Goal: Use online tool/utility: Use online tool/utility

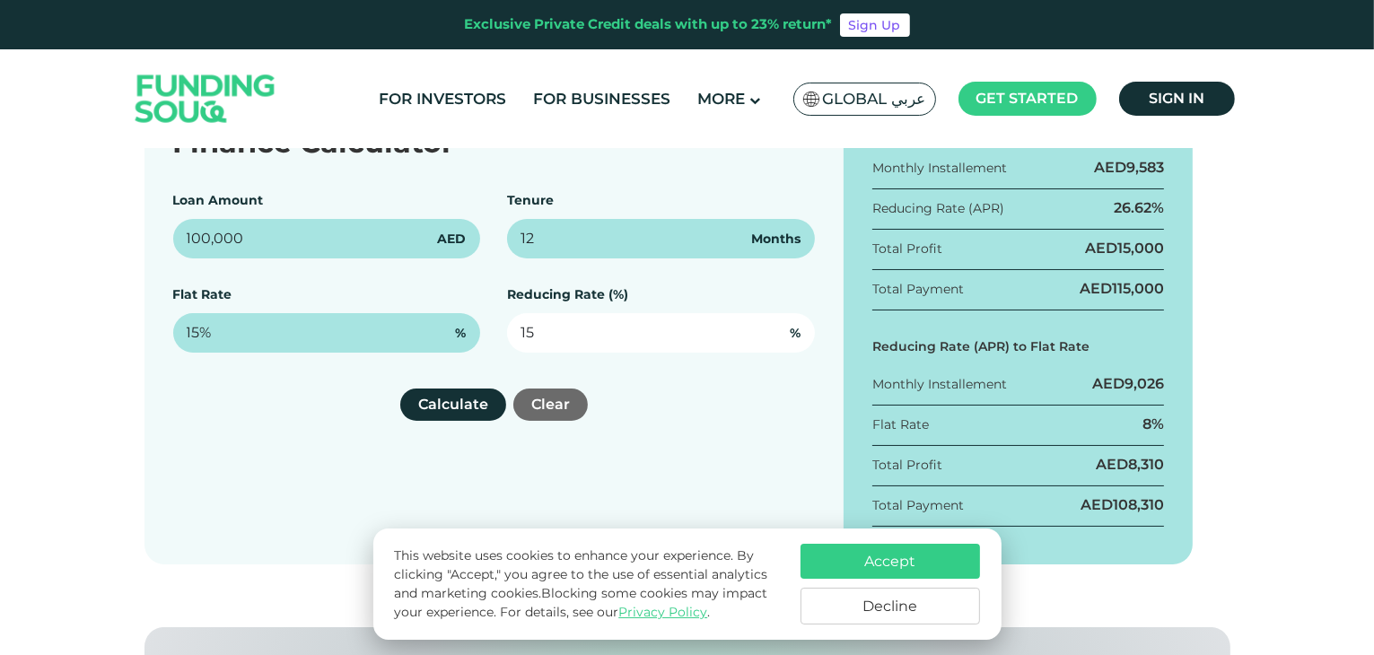
click at [563, 327] on input "15" at bounding box center [661, 332] width 308 height 39
type input "1"
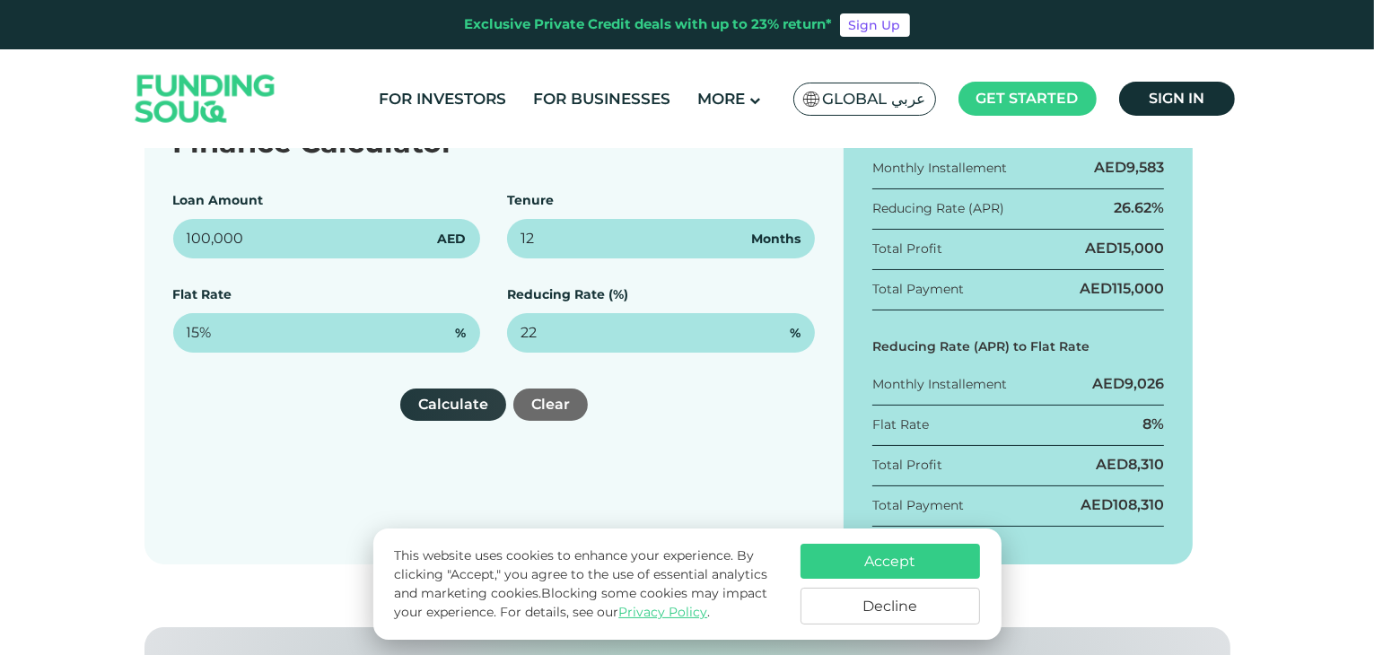
type input "22%"
click at [475, 405] on button "Calculate" at bounding box center [453, 405] width 106 height 32
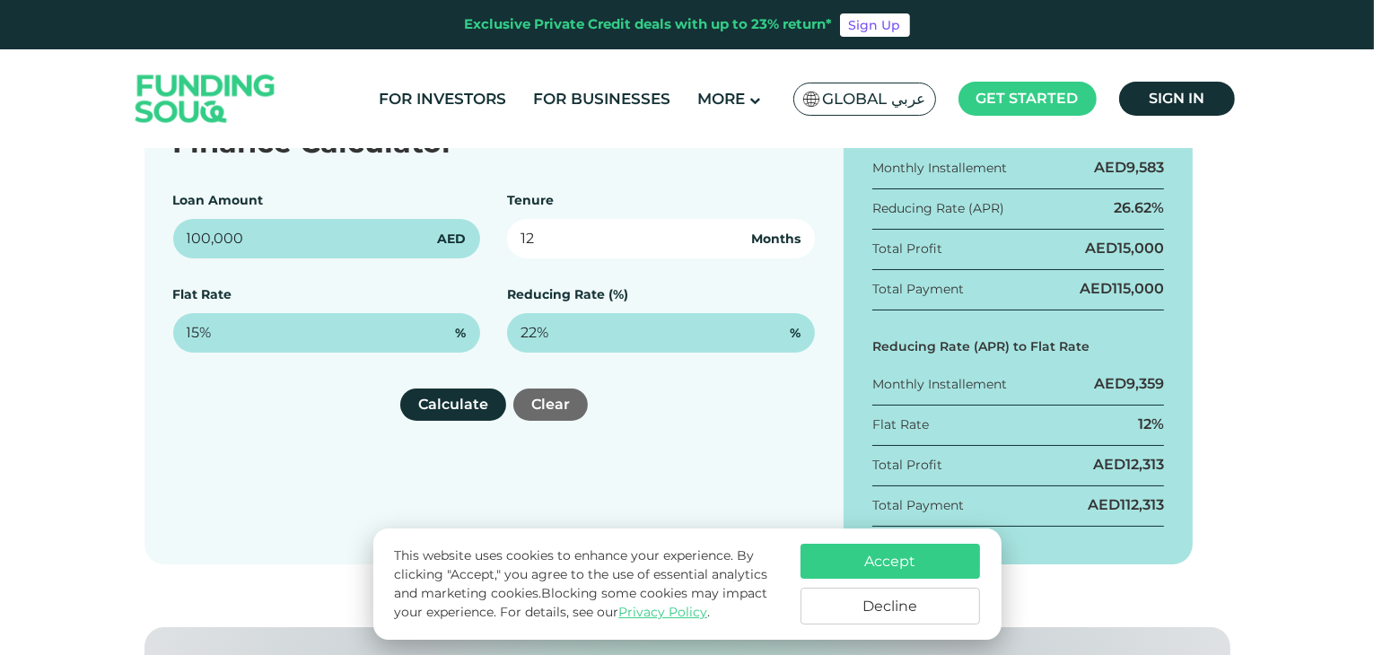
drag, startPoint x: 582, startPoint y: 242, endPoint x: 498, endPoint y: 237, distance: 83.7
click at [498, 237] on div "Loan Amount 100,000 AED Tenure 12 Months Flat Rate 15% % Reducing Rate (%) 22% %" at bounding box center [494, 272] width 642 height 162
type input "36"
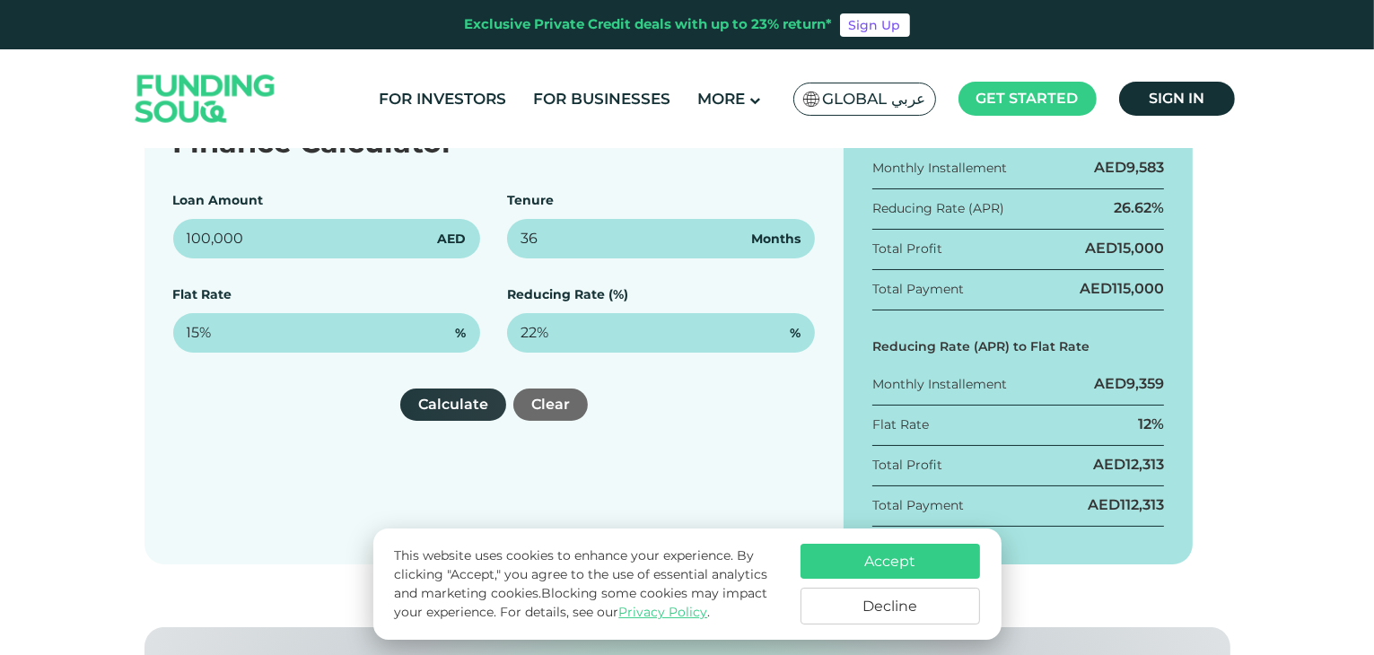
click at [463, 402] on button "Calculate" at bounding box center [453, 405] width 106 height 32
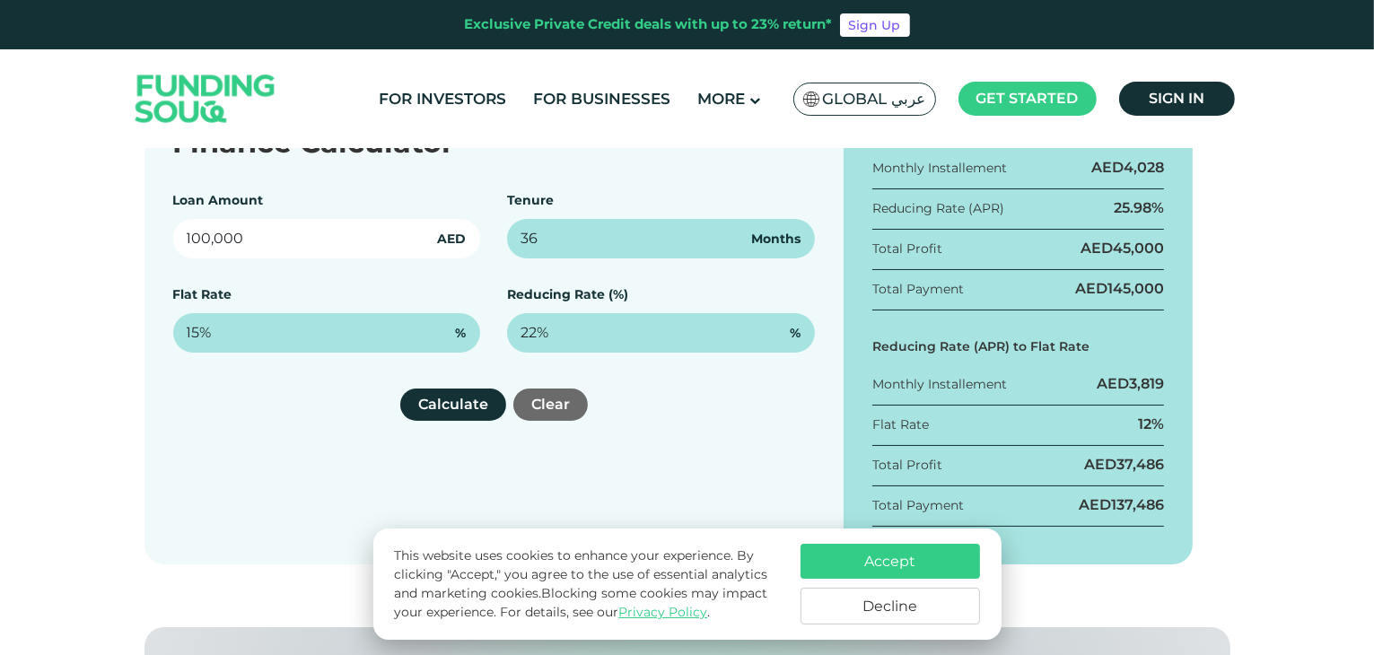
drag, startPoint x: 347, startPoint y: 233, endPoint x: 130, endPoint y: 241, distance: 216.5
click at [131, 241] on div "Finance Calculator Loan Amount 100,000 AED Tenure 36 Months Flat Rate 15% % Red…" at bounding box center [687, 328] width 1113 height 472
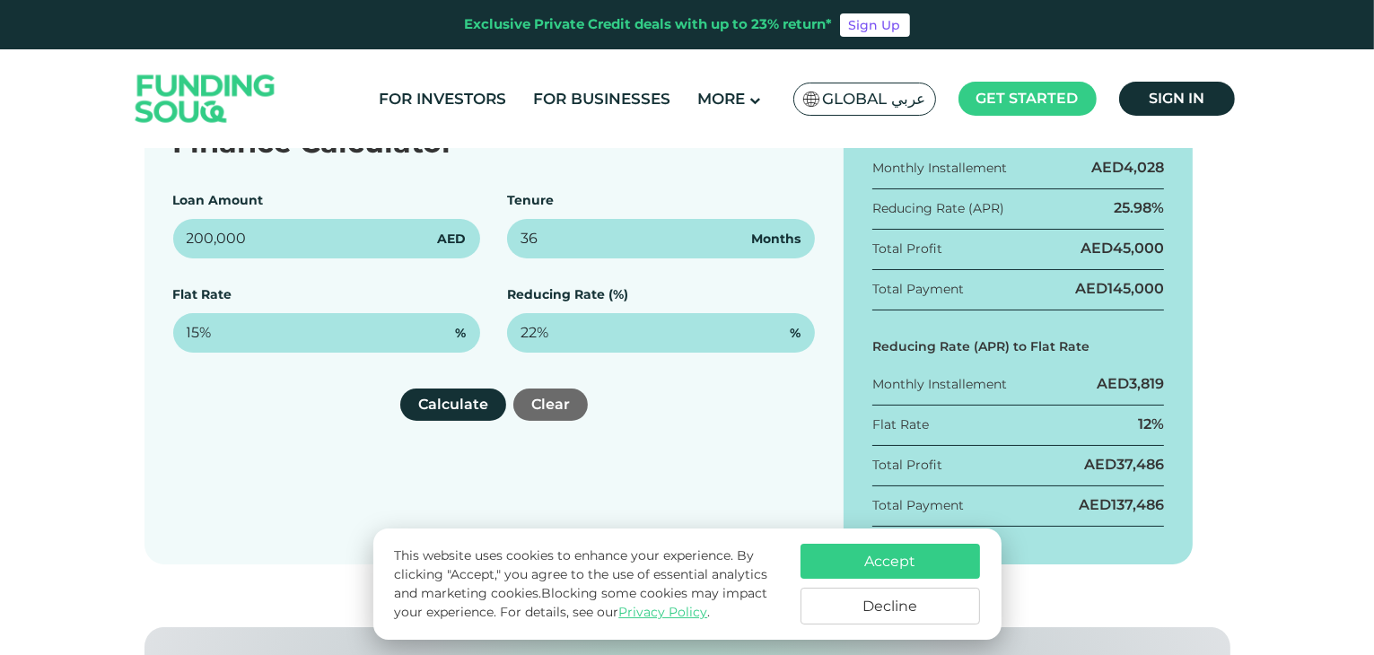
click at [101, 399] on div "Finance Calculator Loan Amount 200,000 AED Tenure 36 Months Flat Rate 15% % Red…" at bounding box center [687, 328] width 1374 height 472
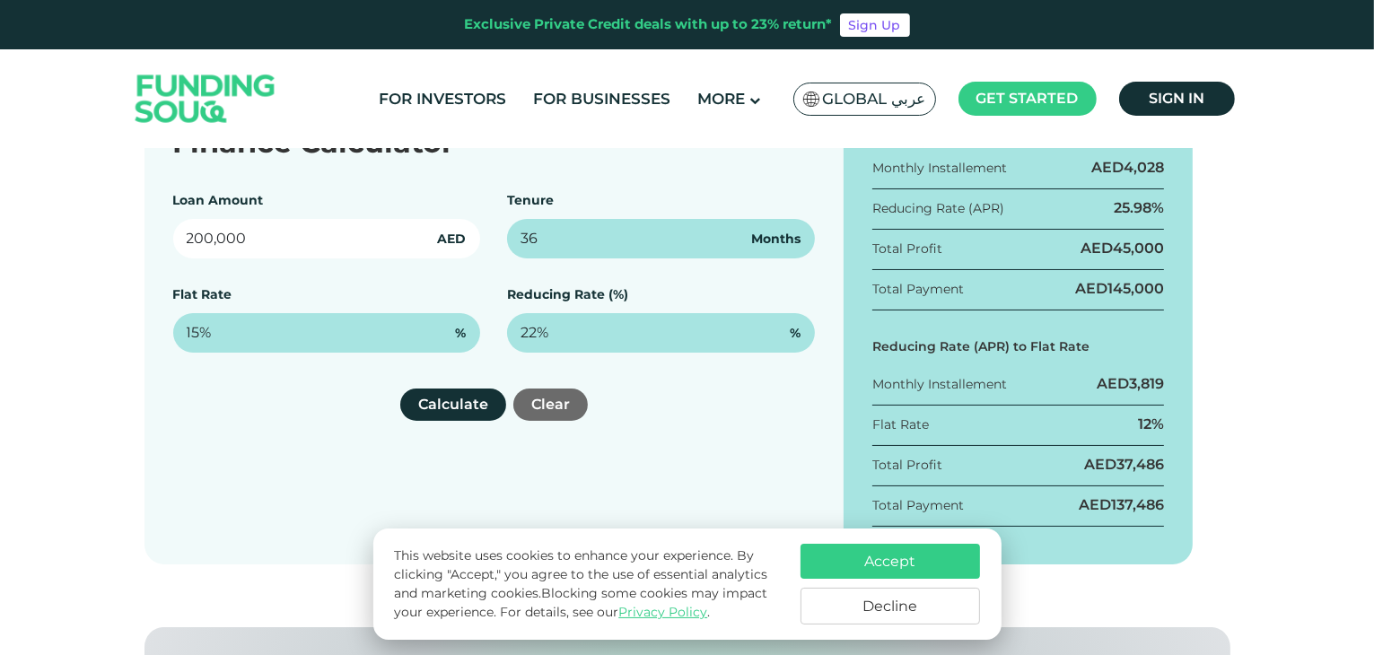
drag, startPoint x: 263, startPoint y: 237, endPoint x: 166, endPoint y: 231, distance: 97.2
click at [166, 231] on div "Finance Calculator Loan Amount 200,000 AED Tenure 36 Months Flat Rate 15% % Red…" at bounding box center [494, 328] width 699 height 472
type input "250,000"
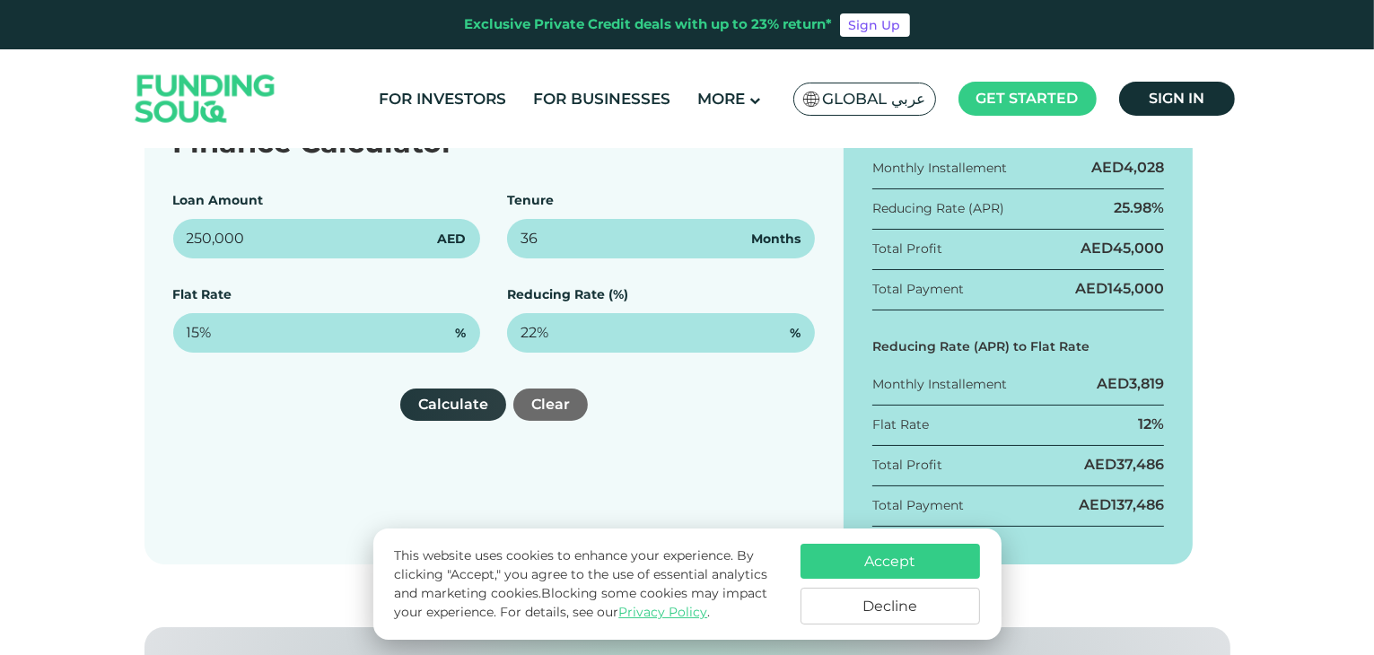
click at [438, 405] on button "Calculate" at bounding box center [453, 405] width 106 height 32
click at [905, 560] on button "Accept" at bounding box center [891, 561] width 180 height 35
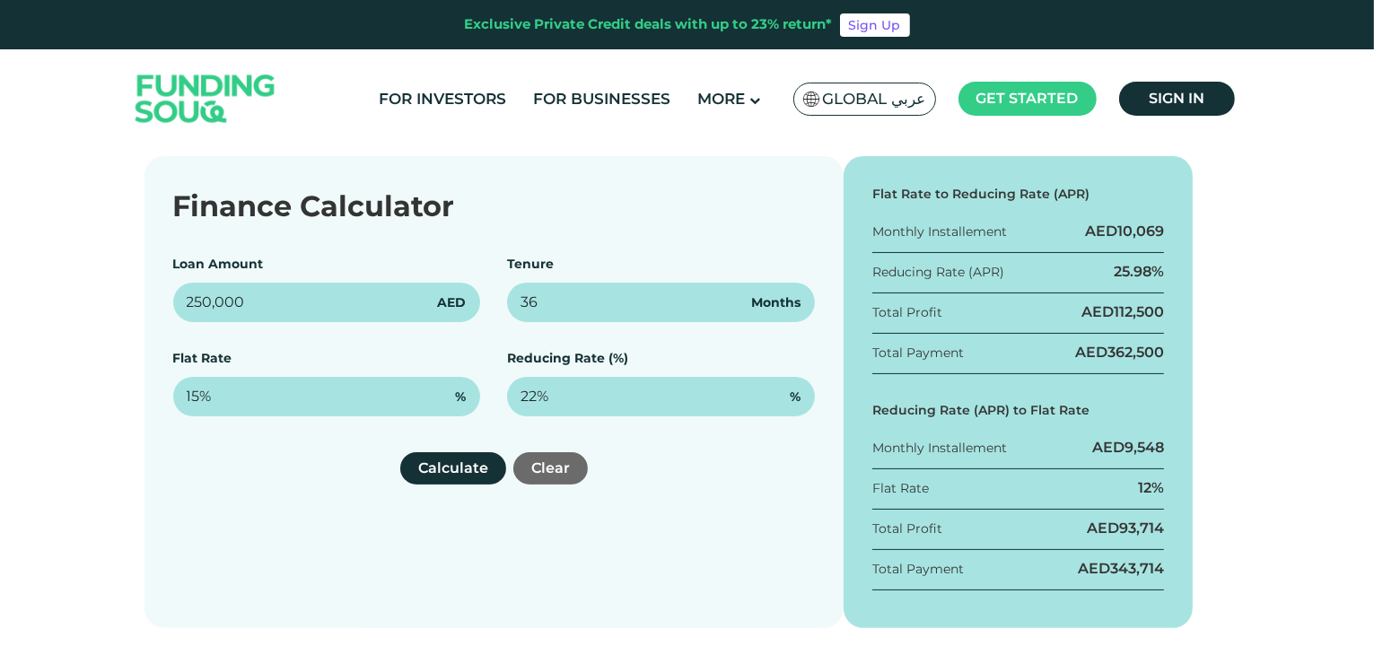
scroll to position [257, 0]
